Goal: Information Seeking & Learning: Find specific fact

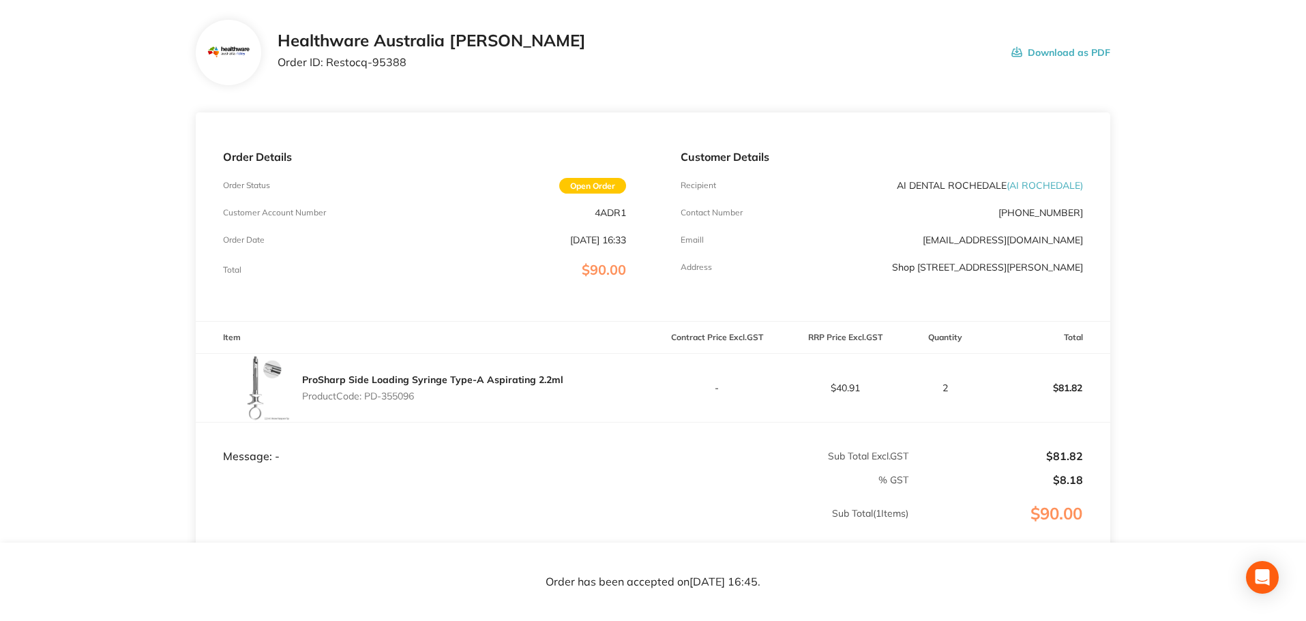
scroll to position [136, 0]
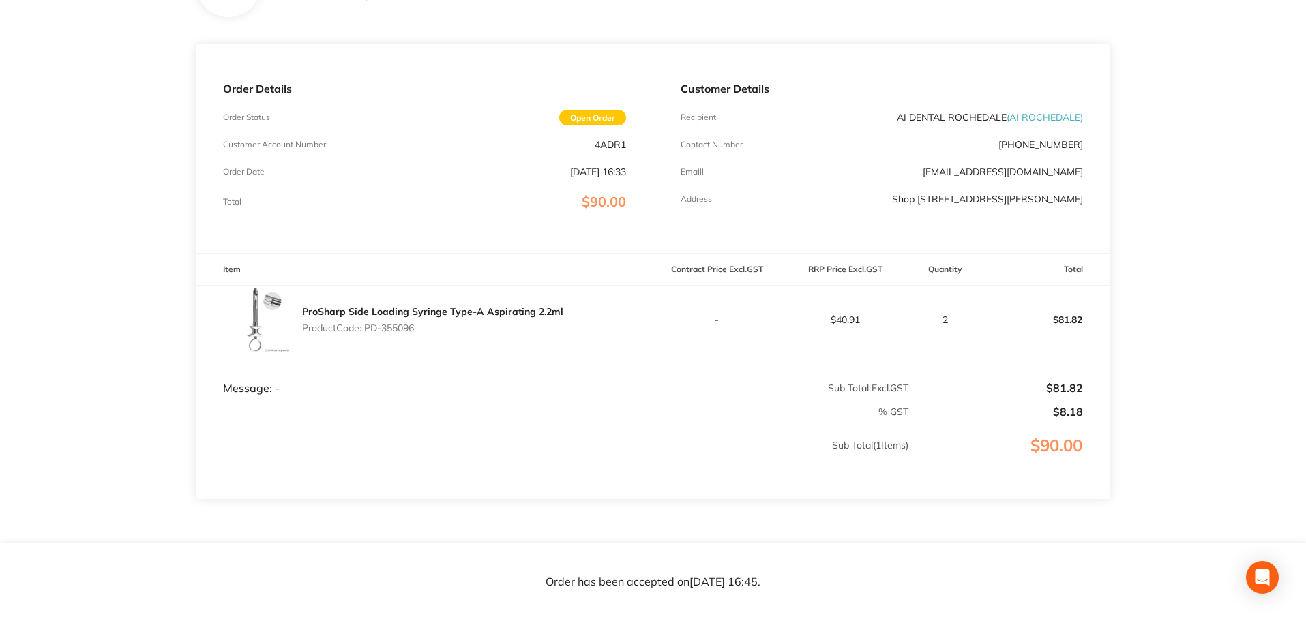
drag, startPoint x: 643, startPoint y: 144, endPoint x: 588, endPoint y: 138, distance: 55.5
click at [588, 138] on div "Order Details Order Status Open Order Customer Account Number 4ADR1 Order Date …" at bounding box center [424, 148] width 457 height 209
copy p "4ADR1"
click at [1015, 162] on div "Customer Details Recipient AI DENTAL ROCHEDALE ( [GEOGRAPHIC_DATA] ) Contact Nu…" at bounding box center [881, 148] width 457 height 209
drag, startPoint x: 1004, startPoint y: 119, endPoint x: 893, endPoint y: 121, distance: 111.8
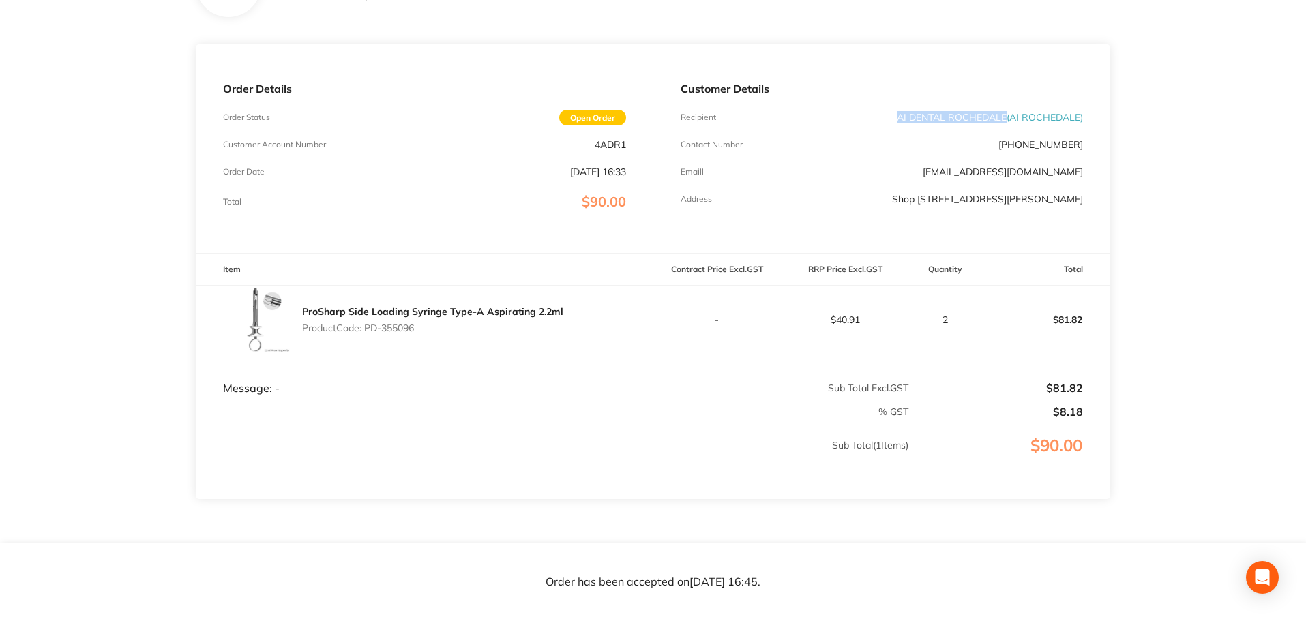
click at [893, 121] on div "Recipient AI DENTAL ROCHEDALE ( AI [GEOGRAPHIC_DATA] )" at bounding box center [882, 117] width 402 height 11
copy p "AI DENTAL ROCHEDALE"
drag, startPoint x: 991, startPoint y: 198, endPoint x: 1069, endPoint y: 203, distance: 78.6
click at [1069, 203] on p "Shop [STREET_ADDRESS][PERSON_NAME]" at bounding box center [987, 199] width 191 height 11
copy p "Rochedale, 4123"
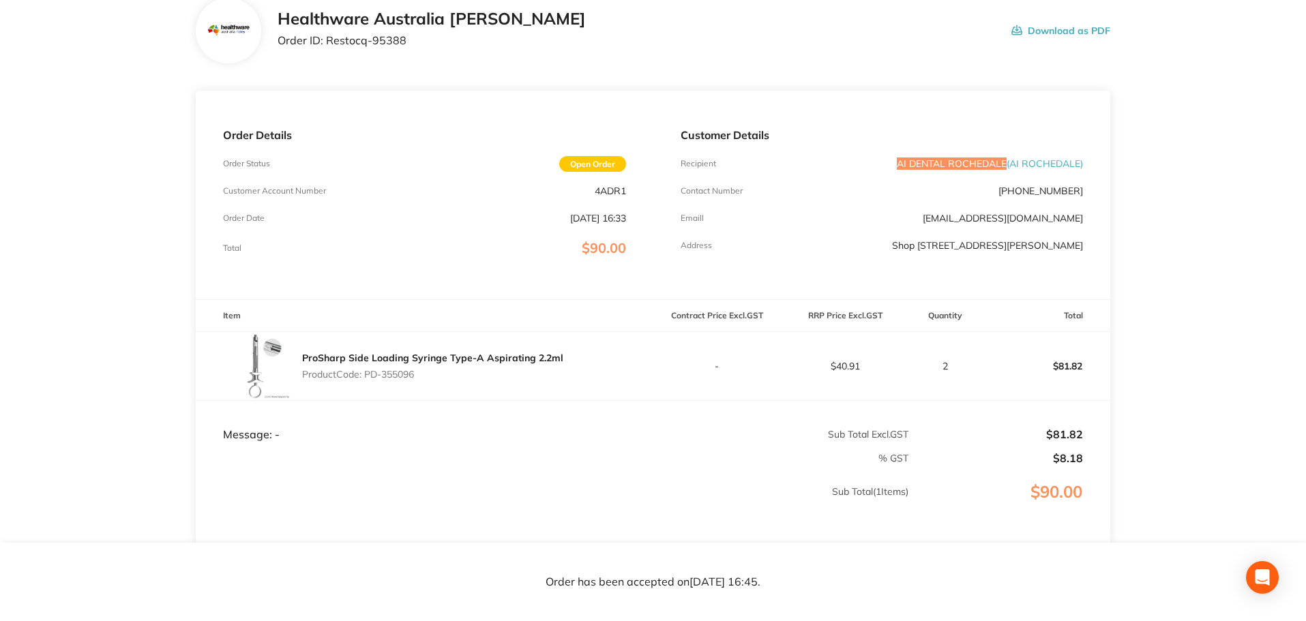
scroll to position [65, 0]
